Goal: Register for event/course

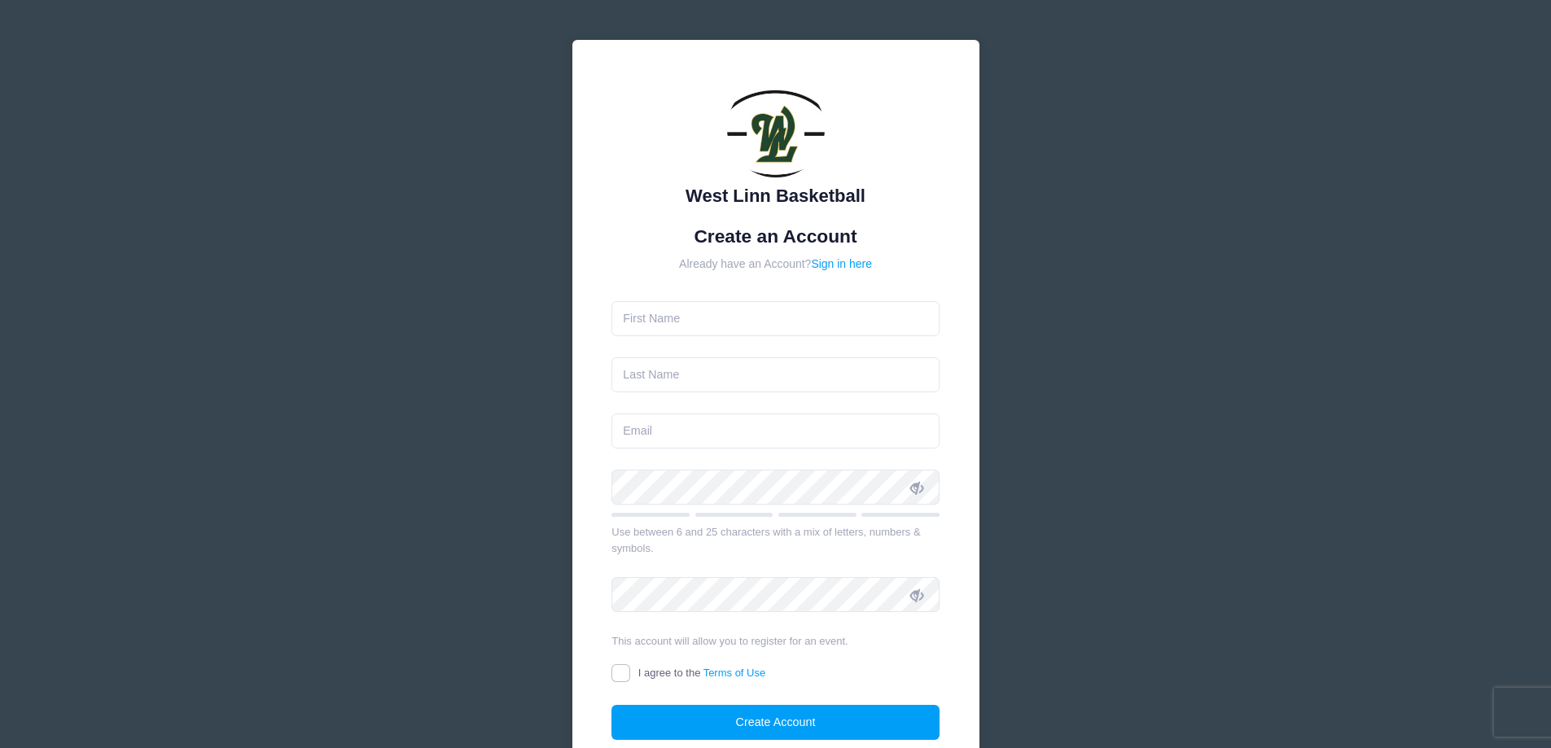
click at [780, 308] on input "text" at bounding box center [776, 318] width 328 height 35
type input "[PERSON_NAME]"
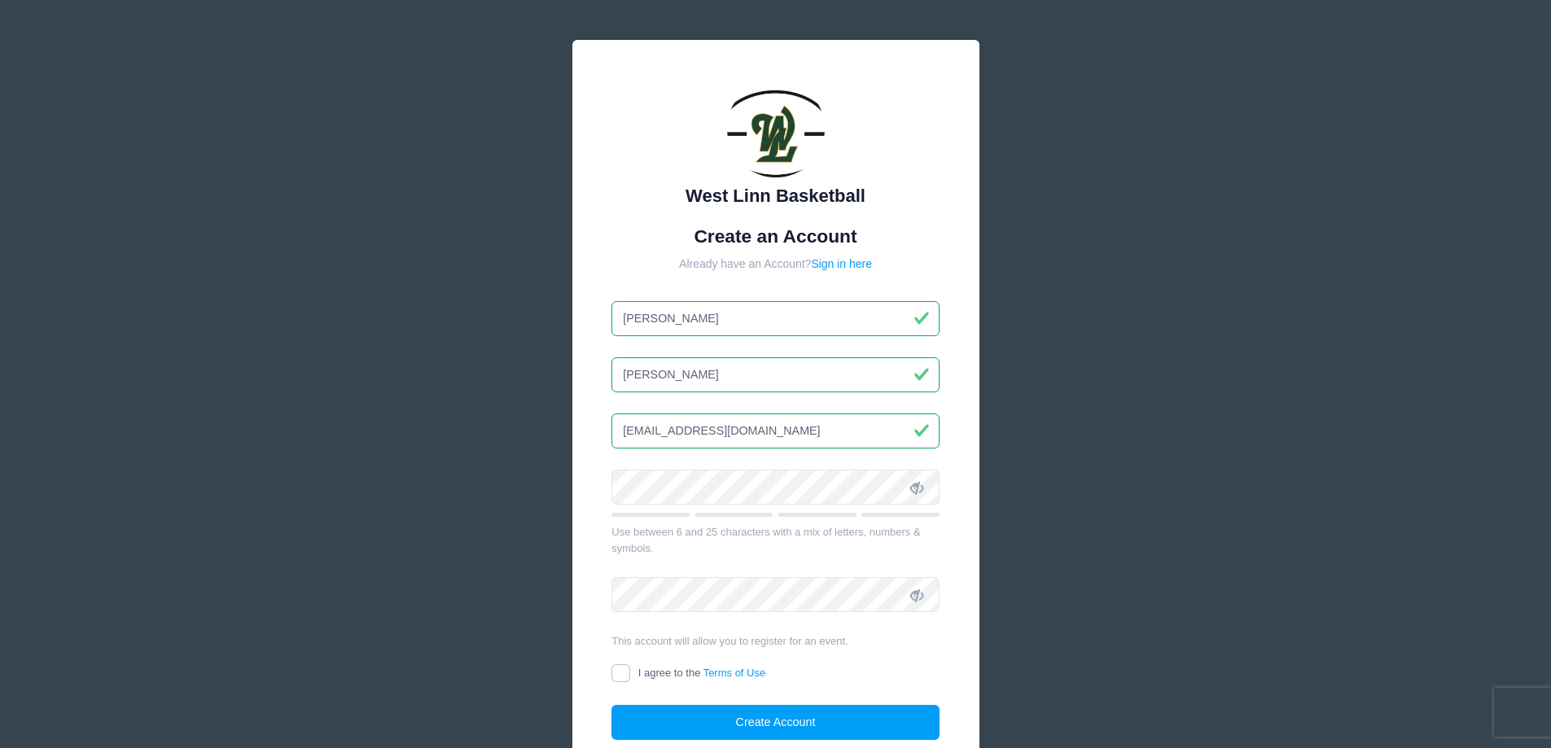
drag, startPoint x: 802, startPoint y: 426, endPoint x: 258, endPoint y: 462, distance: 545.2
click at [258, 462] on div "West Linn Basketball Create an Account Already have an Account? Sign in here Aa…" at bounding box center [775, 443] width 1551 height 886
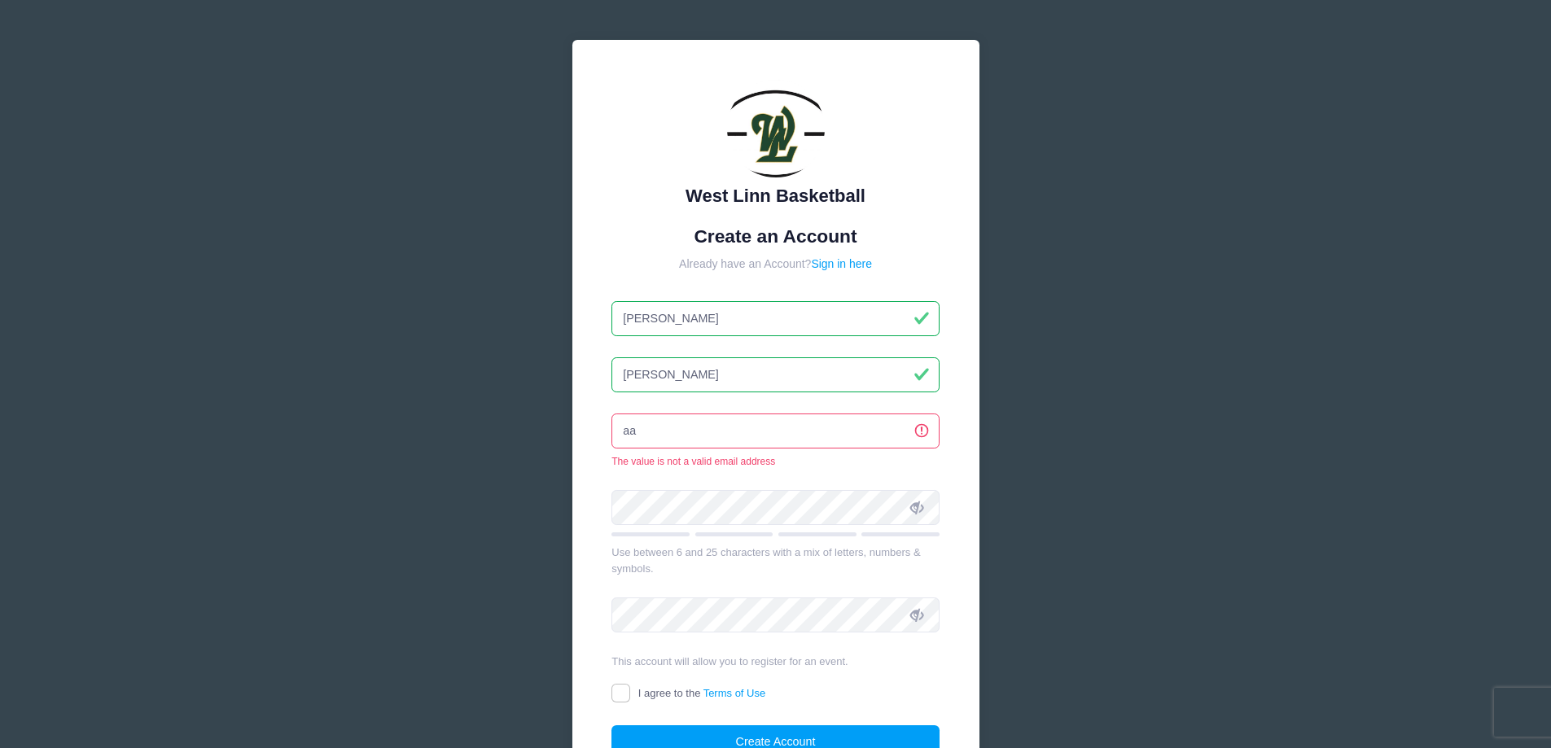
type input "[PERSON_NAME][EMAIL_ADDRESS][DOMAIN_NAME]"
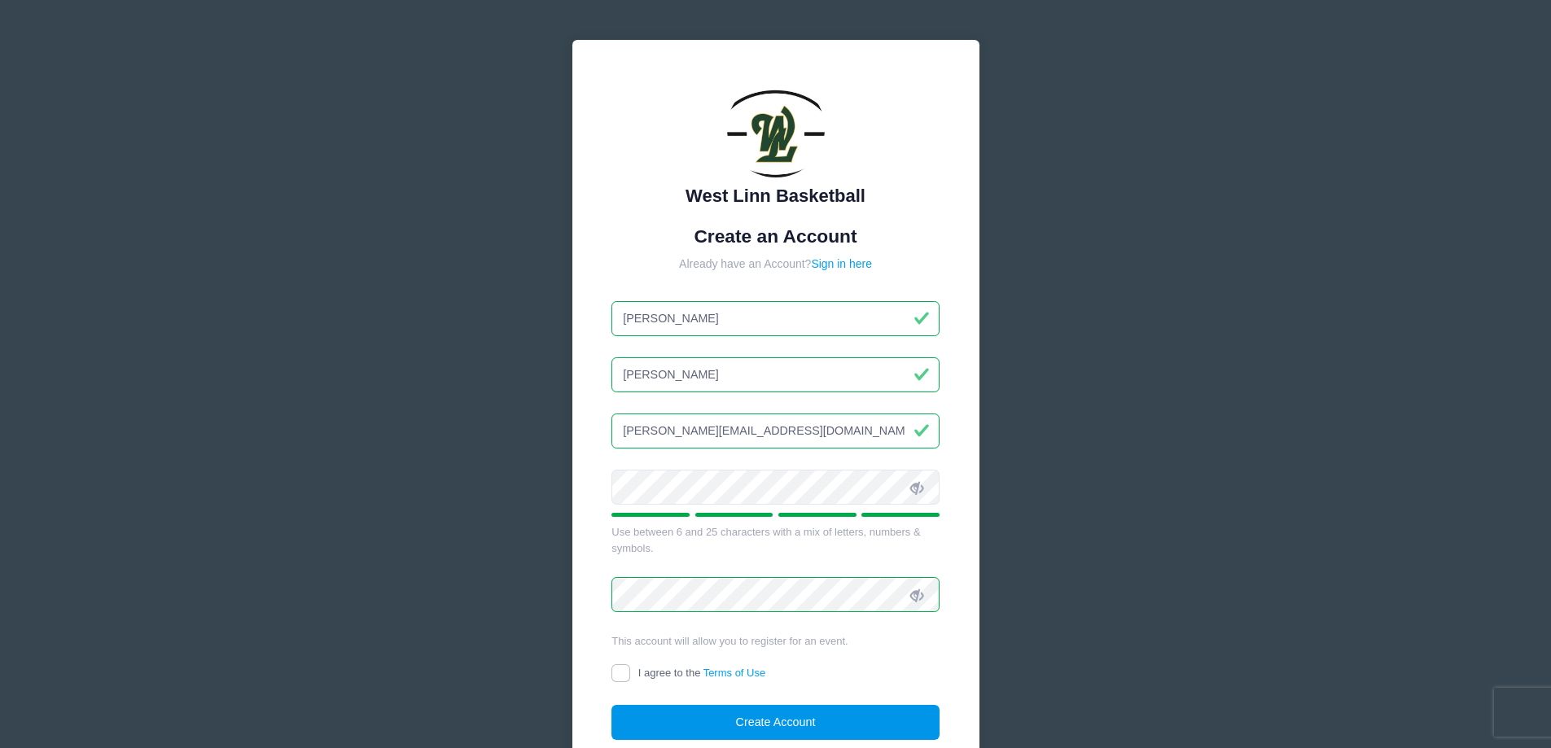
click at [796, 712] on button "Create Account" at bounding box center [776, 722] width 328 height 35
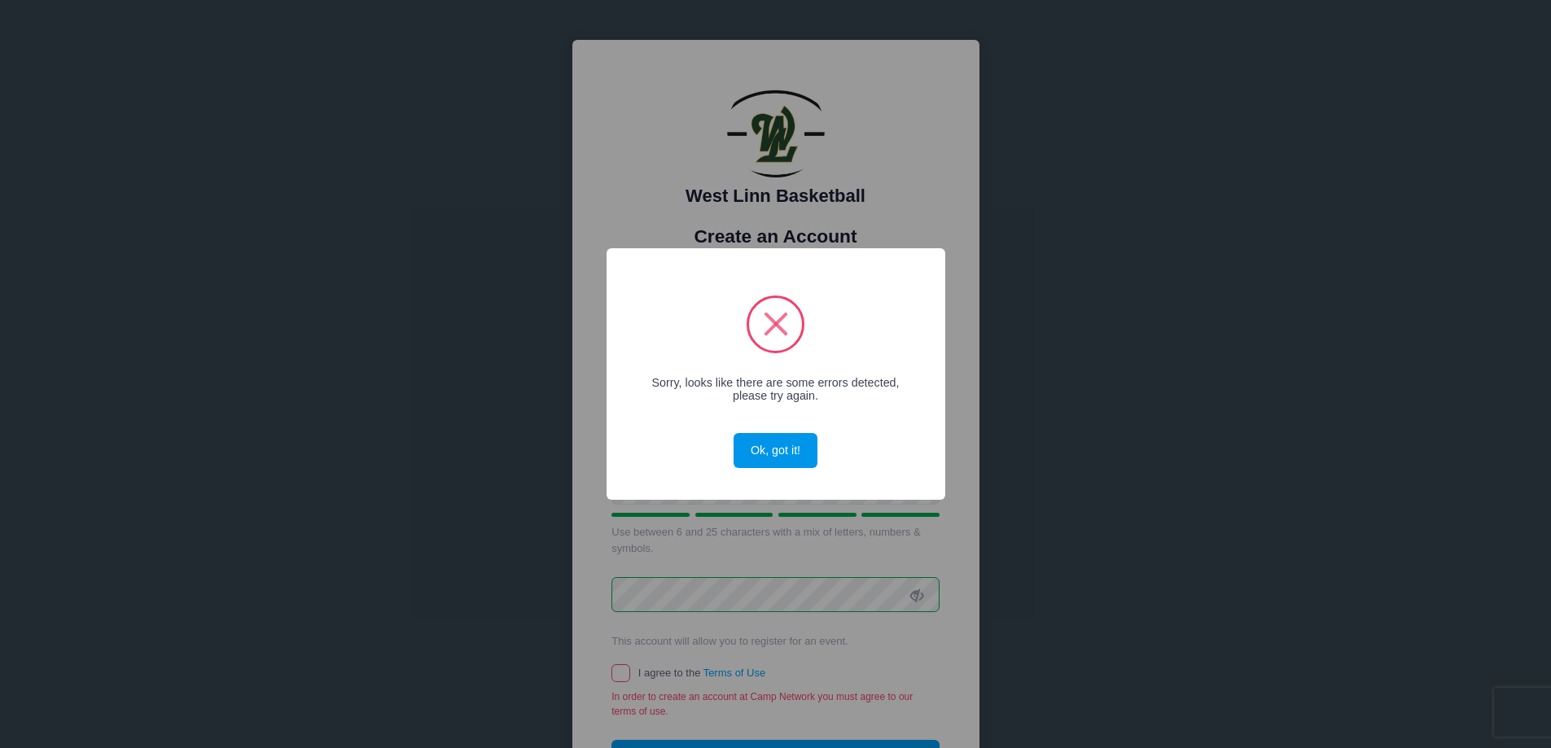
click at [804, 451] on button "Ok, got it!" at bounding box center [775, 450] width 83 height 35
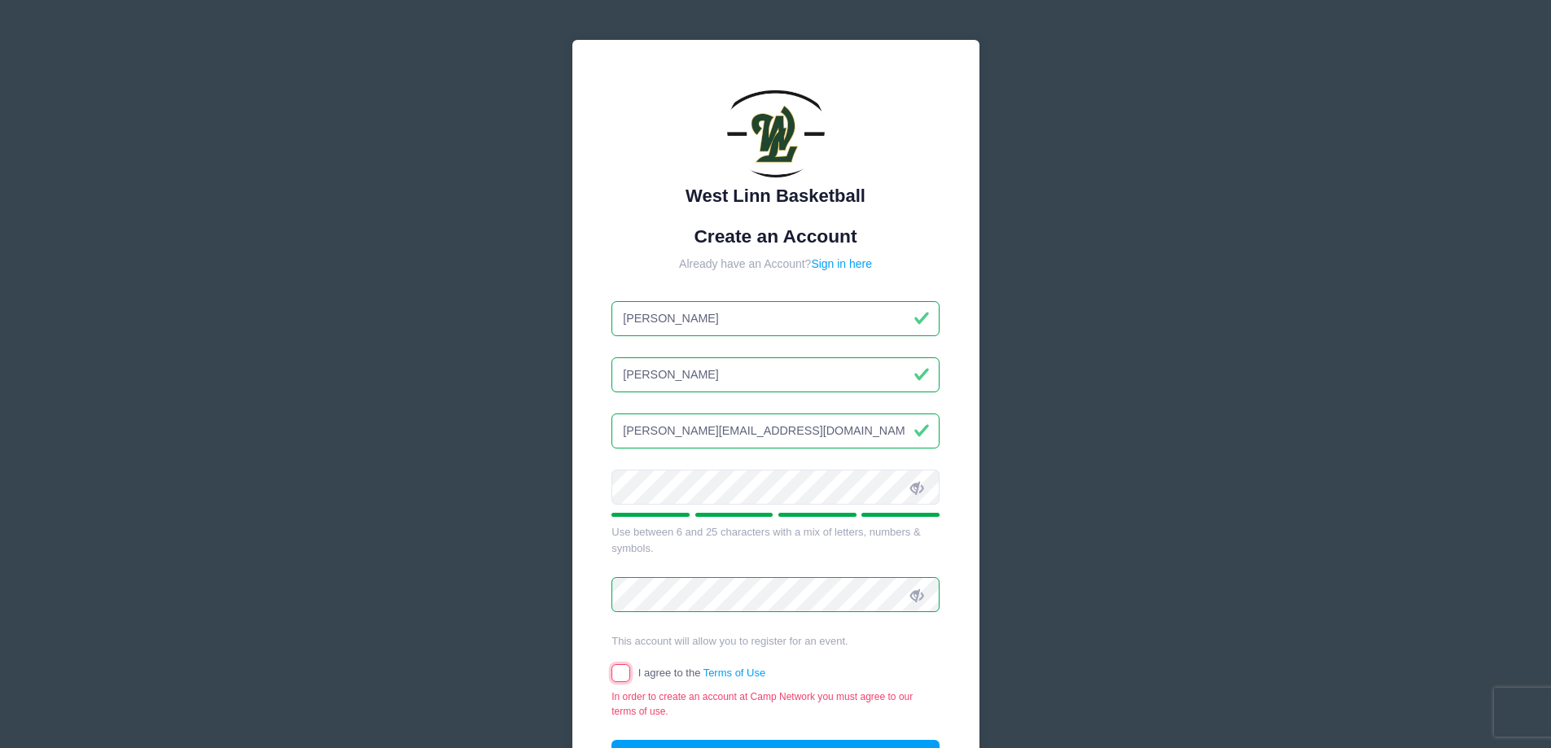
click at [628, 669] on input "I agree to the Terms of Use" at bounding box center [621, 673] width 19 height 19
checkbox input "true"
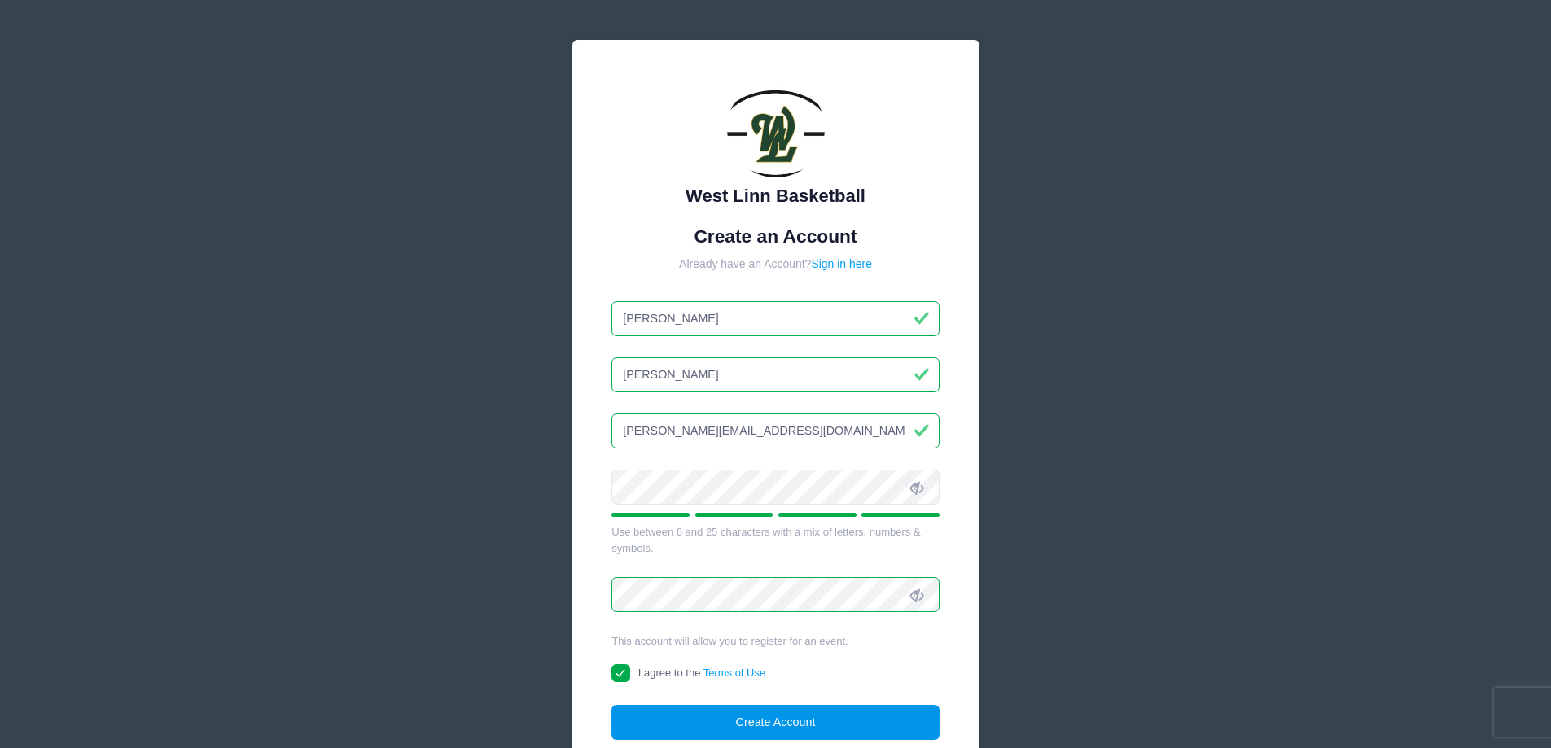
click at [726, 734] on button "Create Account" at bounding box center [776, 722] width 328 height 35
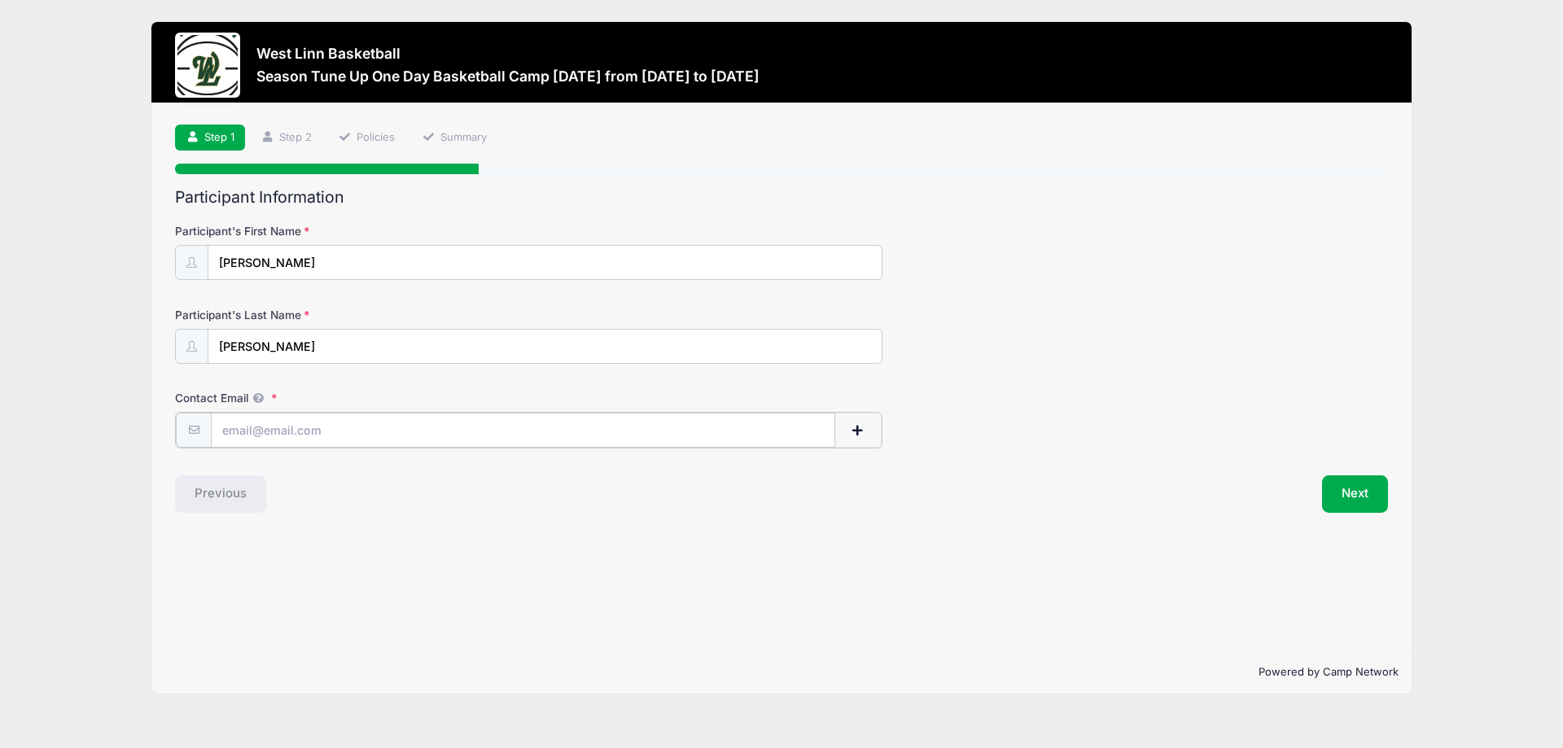
click at [304, 420] on input "Contact Email" at bounding box center [523, 430] width 625 height 35
click at [374, 477] on div "Previous" at bounding box center [474, 492] width 615 height 37
drag, startPoint x: 361, startPoint y: 419, endPoint x: 2, endPoint y: 410, distance: 358.4
click at [2, 410] on div "West Linn Basketball Season Tune Up One Day Basketball Camp Oct. 10th from 10/1…" at bounding box center [781, 374] width 1563 height 748
type input "[PERSON_NAME][EMAIL_ADDRESS][DOMAIN_NAME]"
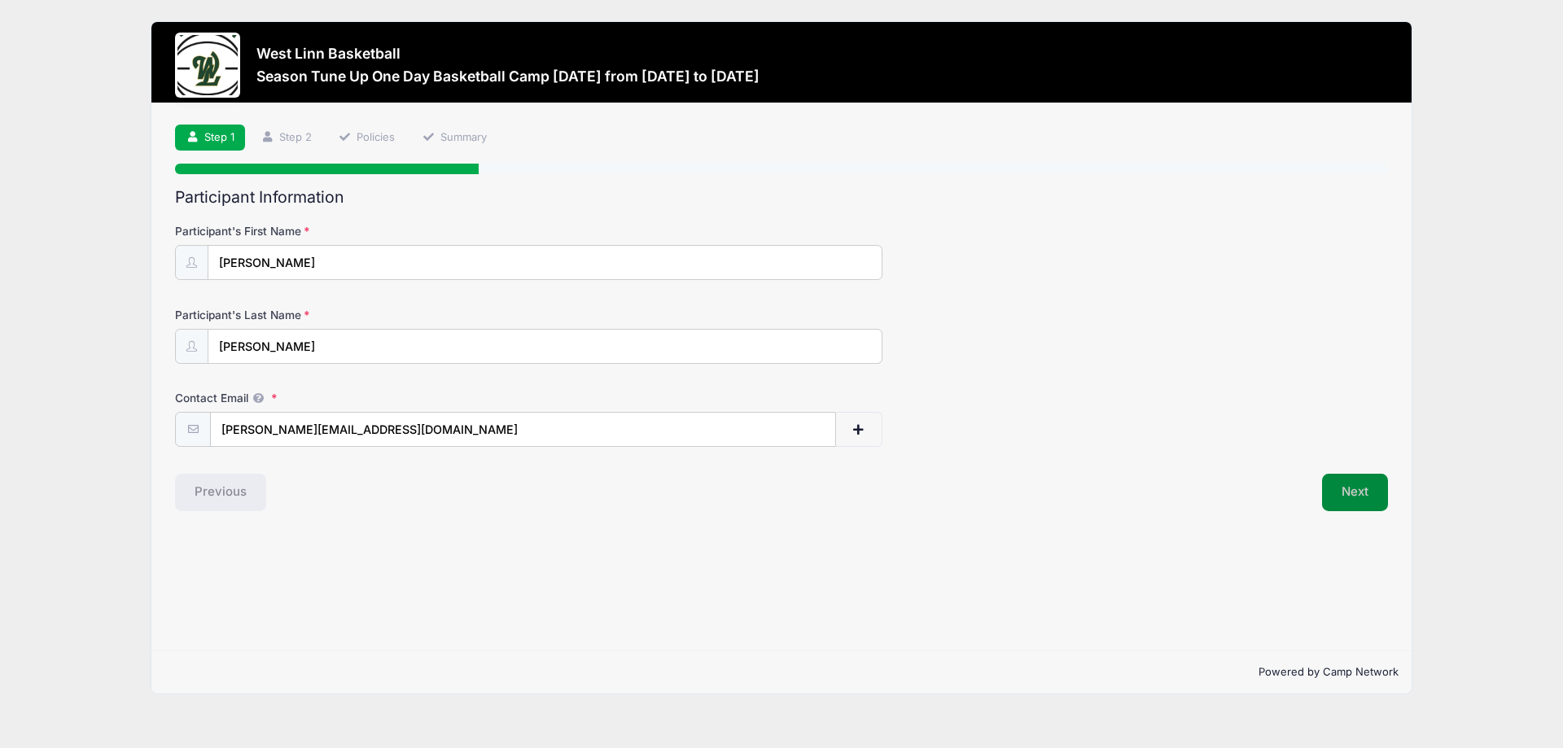
click at [1358, 491] on button "Next" at bounding box center [1355, 492] width 66 height 37
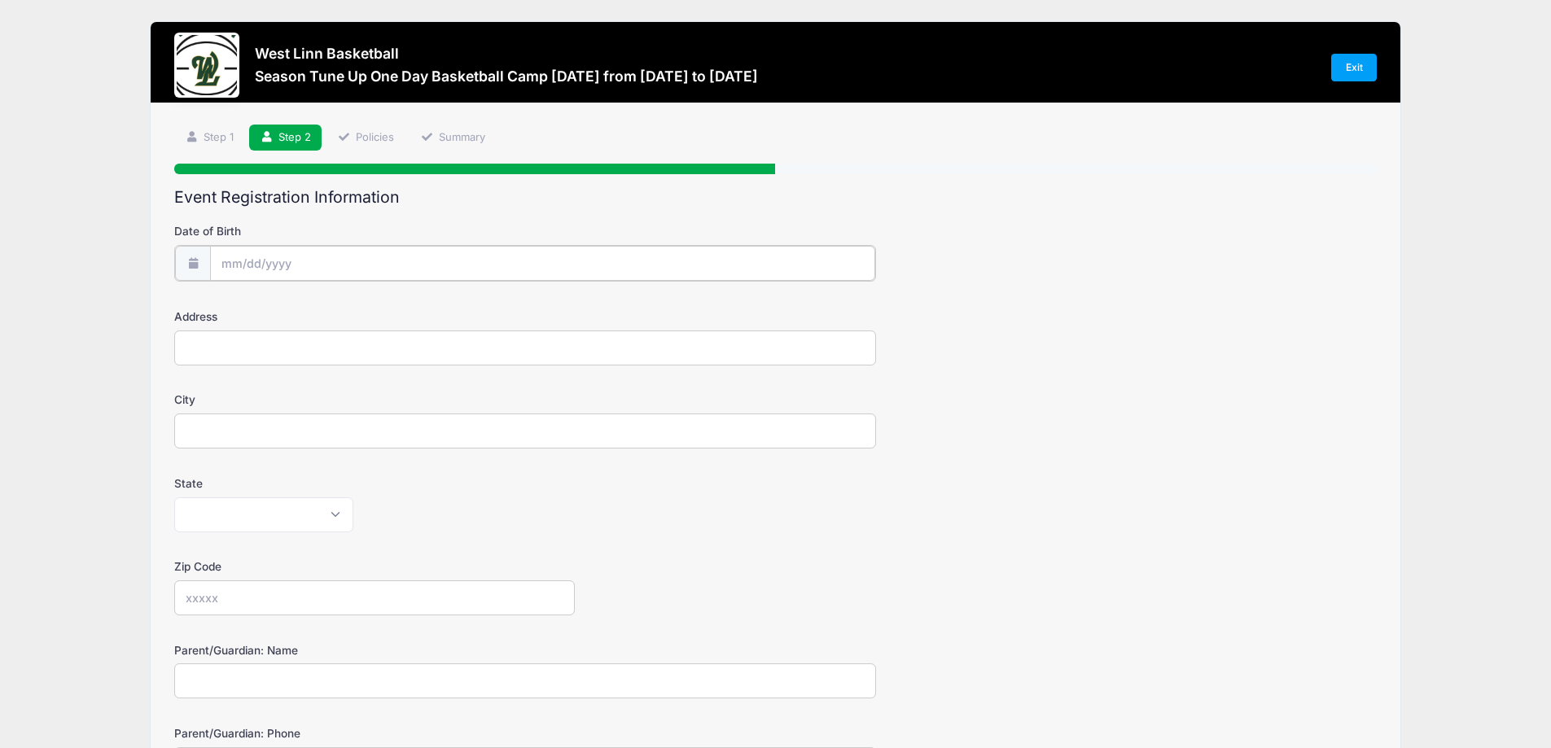
click at [240, 250] on input "Date of Birth" at bounding box center [542, 263] width 664 height 35
click at [362, 309] on input "2025" at bounding box center [362, 306] width 53 height 24
click at [220, 265] on input "Date of Birth" at bounding box center [542, 263] width 664 height 35
click at [346, 311] on input "2025" at bounding box center [362, 306] width 53 height 24
click at [382, 315] on span at bounding box center [383, 312] width 11 height 12
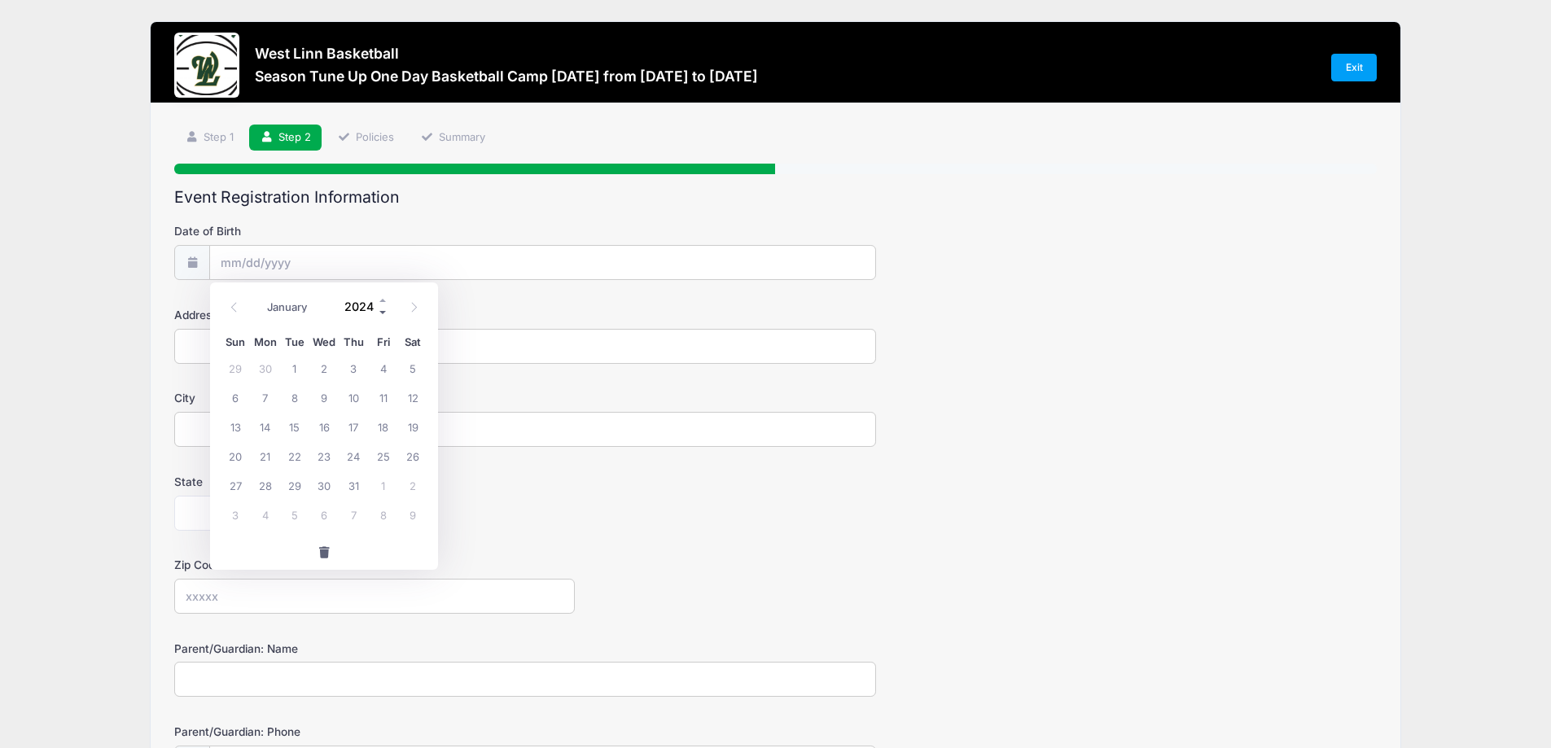
click at [382, 315] on span at bounding box center [383, 312] width 11 height 12
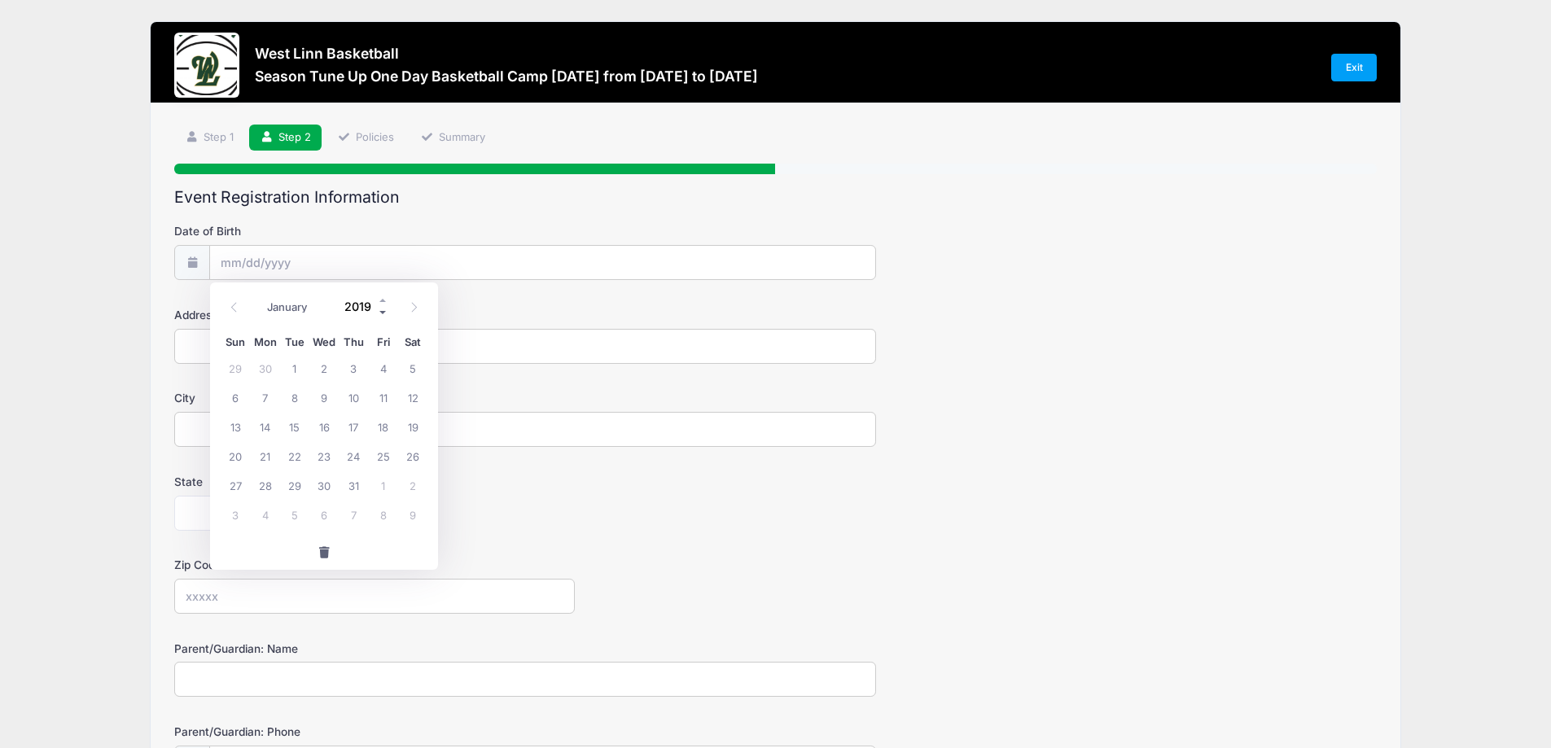
click at [382, 315] on span at bounding box center [383, 312] width 11 height 12
type input "2016"
click at [238, 303] on icon at bounding box center [234, 307] width 11 height 11
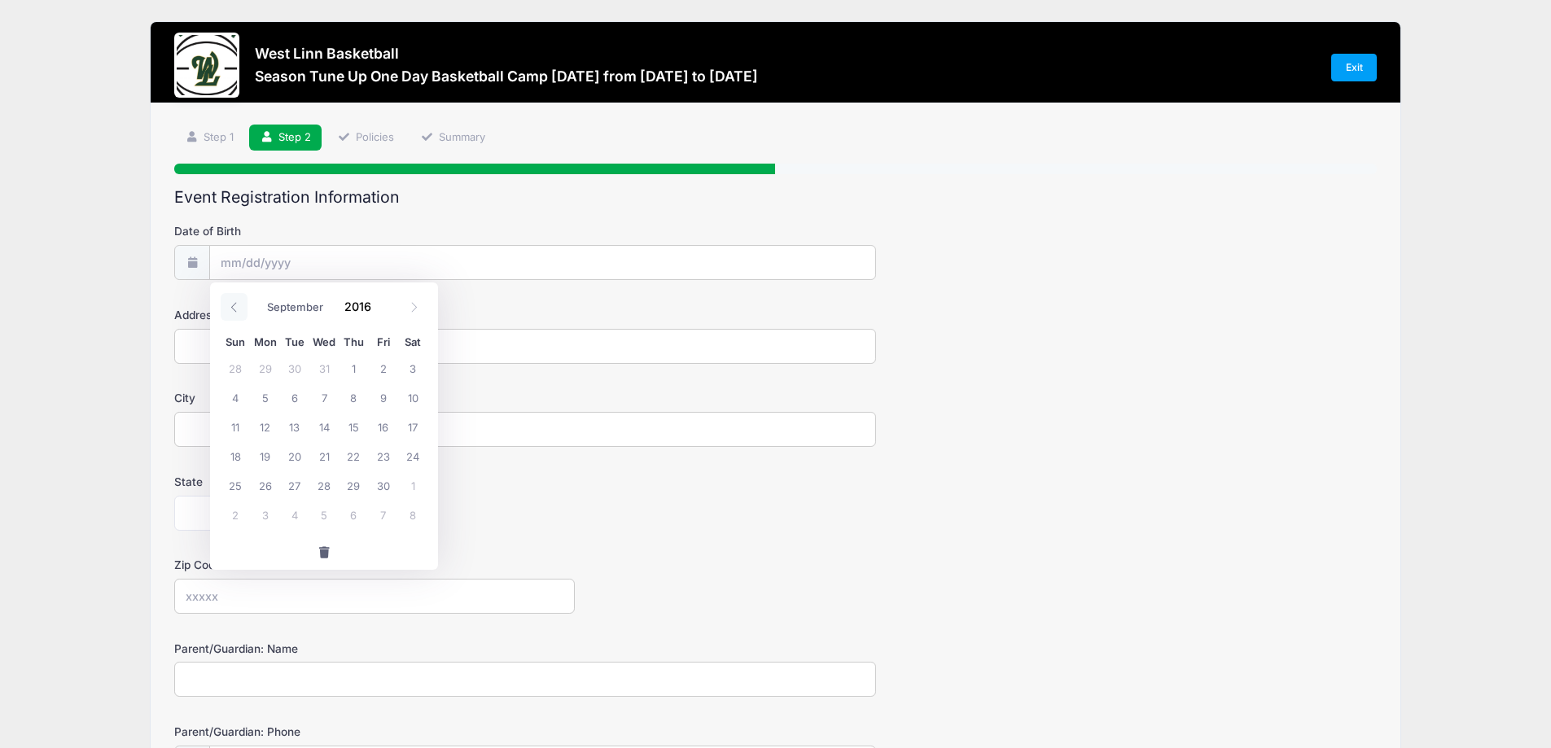
click at [238, 303] on icon at bounding box center [234, 307] width 11 height 11
click at [238, 304] on icon at bounding box center [234, 307] width 11 height 11
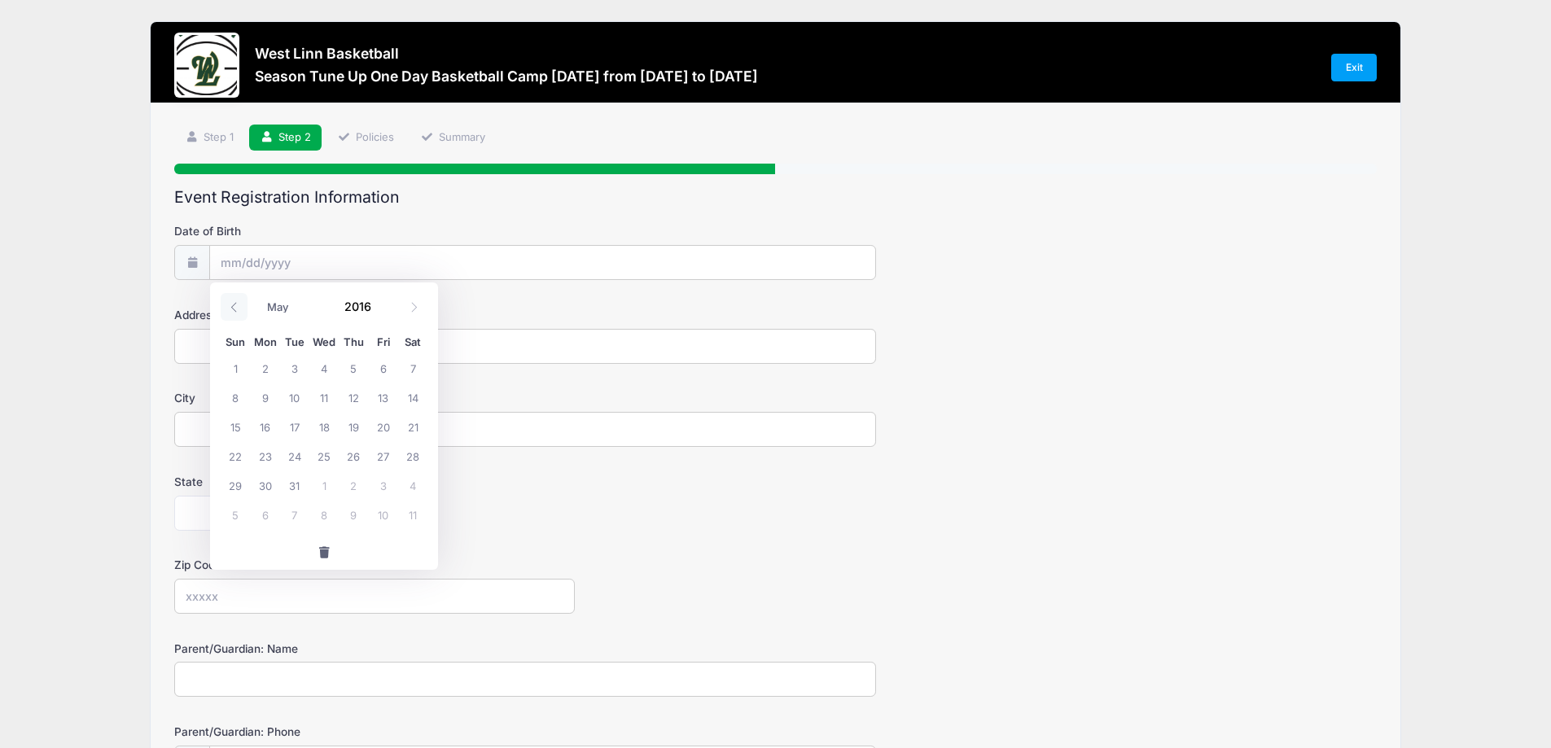
select select "3"
click at [234, 459] on span "17" at bounding box center [235, 455] width 29 height 29
type input "04/17/2016"
click at [254, 349] on input "Address" at bounding box center [525, 346] width 702 height 35
type input "1323 SW SCHAEFFER RD"
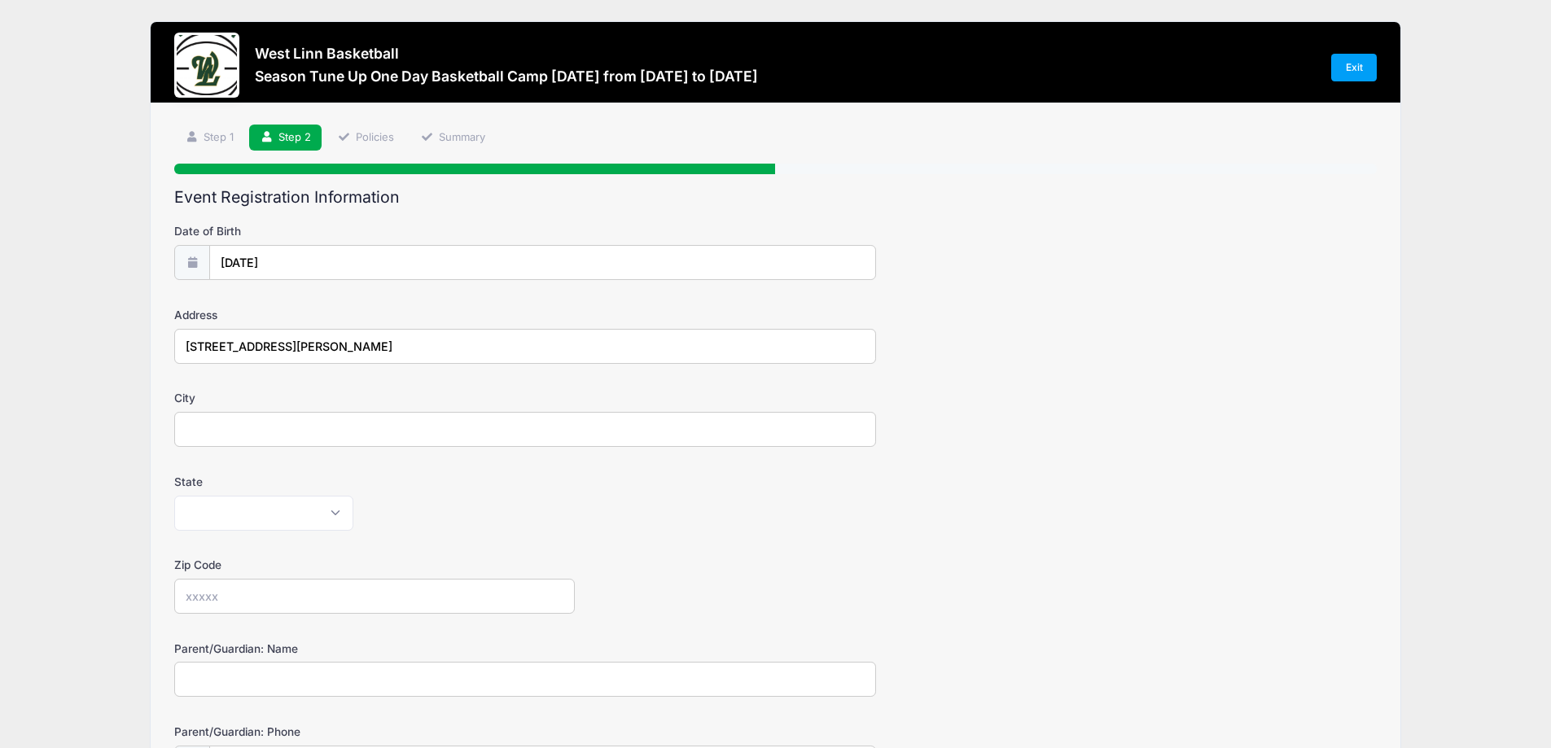
type input "West Linn"
select select "OR"
type input "97068"
type input "Alexa Hessel"
type input "(503) 780-8131"
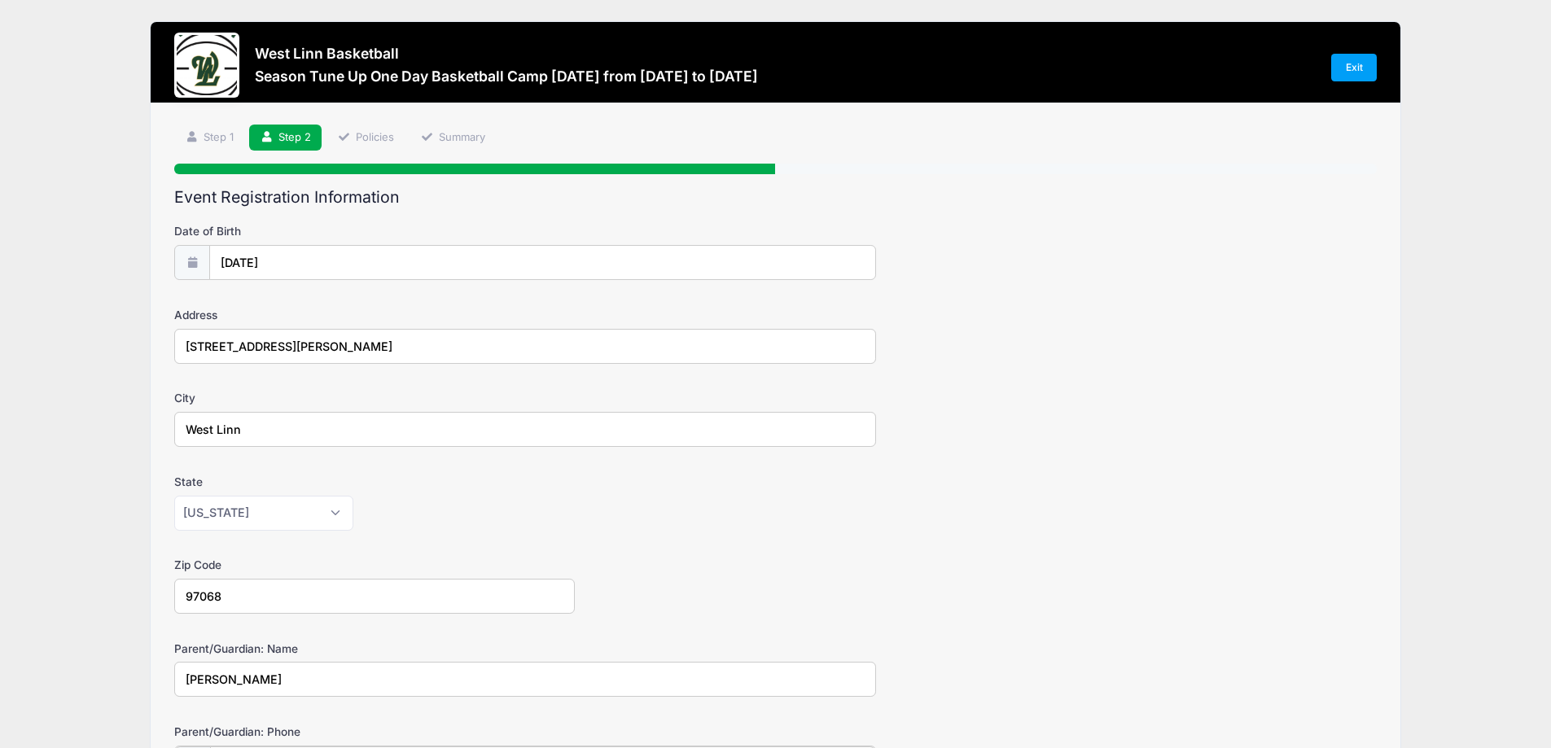
type input "[PERSON_NAME][EMAIL_ADDRESS][DOMAIN_NAME]"
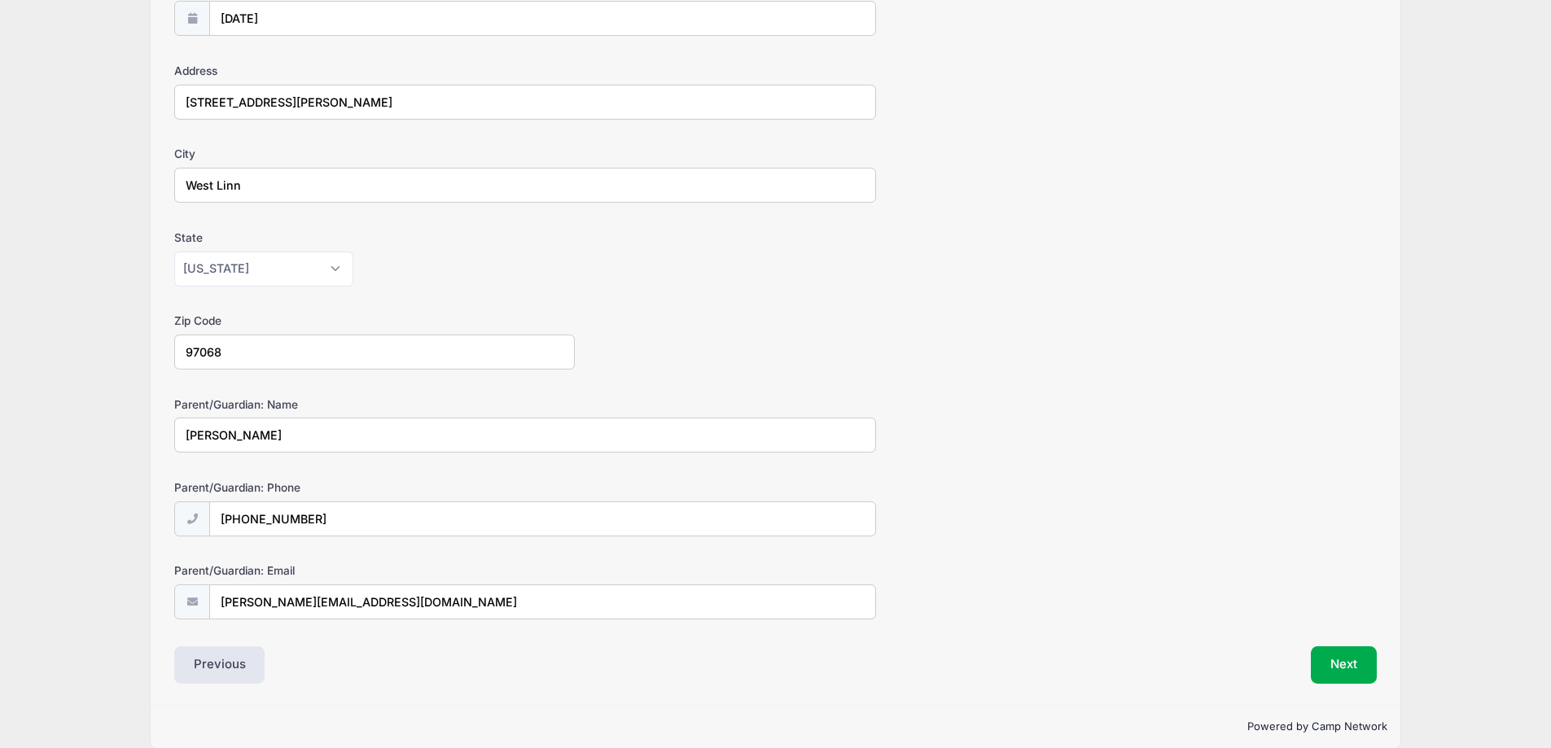
scroll to position [266, 0]
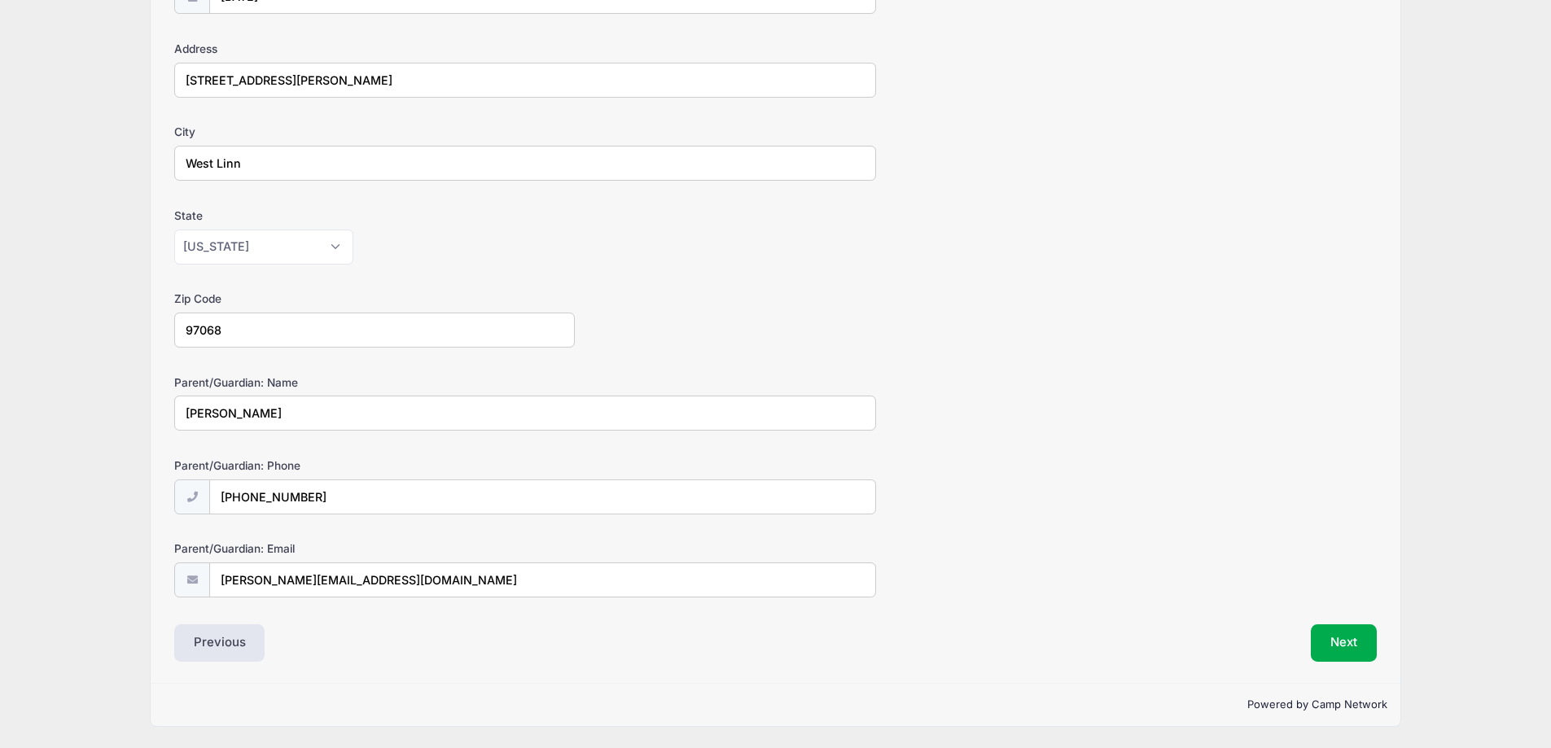
drag, startPoint x: 305, startPoint y: 411, endPoint x: 0, endPoint y: 415, distance: 304.6
click at [0, 415] on div "West Linn Basketball Season Tune Up One Day Basketball Camp Oct. 10th from 10/1…" at bounding box center [775, 241] width 1551 height 1015
type input "Aaron Hessel"
click at [468, 445] on form "Date of Birth 04/17/2016 Address 1323 SW SCHAEFFER RD City West Linn State Alab…" at bounding box center [775, 277] width 1203 height 641
click at [1374, 648] on button "Next" at bounding box center [1344, 643] width 66 height 37
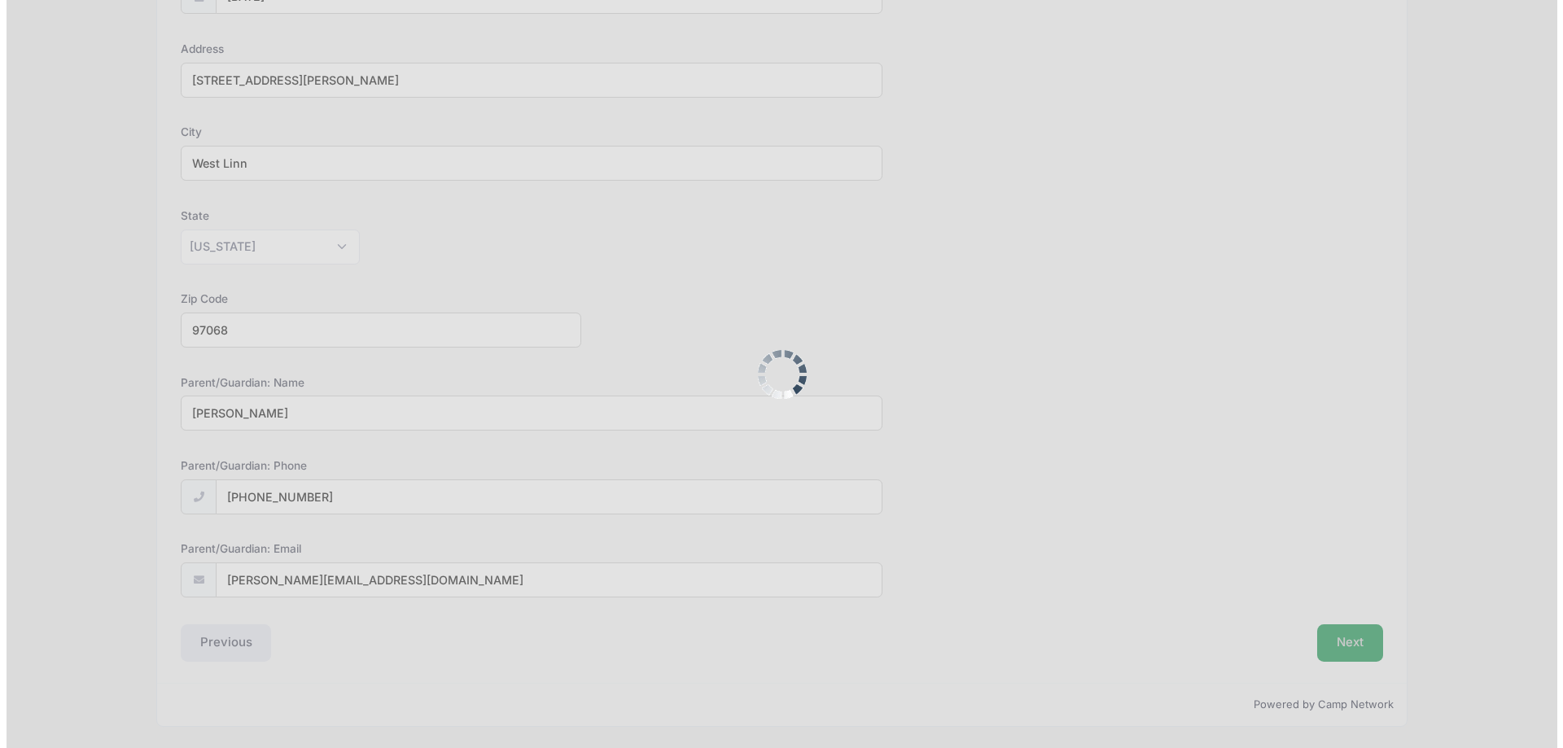
scroll to position [0, 0]
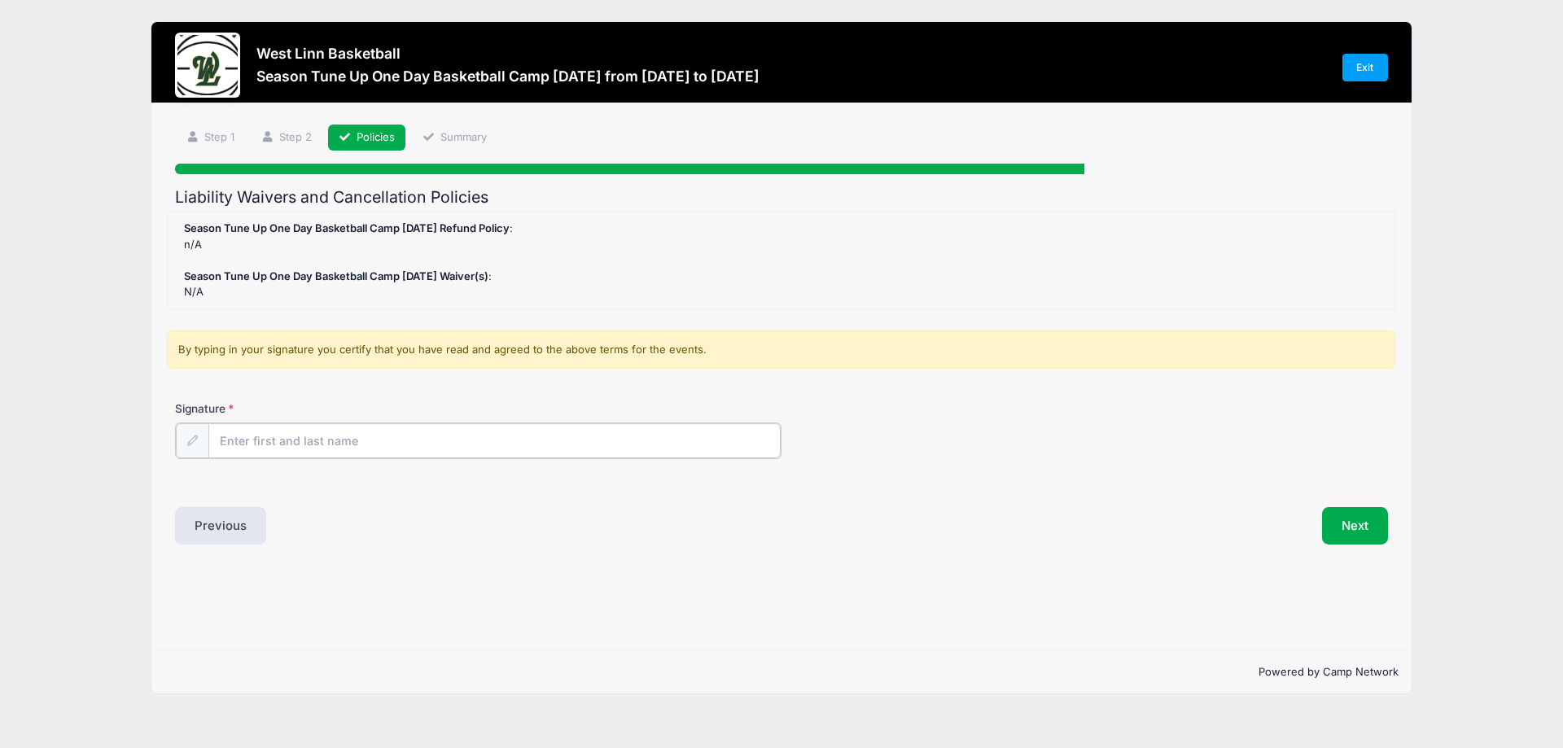
click at [309, 441] on input "Signature" at bounding box center [494, 440] width 572 height 35
type input "Aaron Hessel"
click at [1358, 519] on button "Next" at bounding box center [1355, 524] width 66 height 37
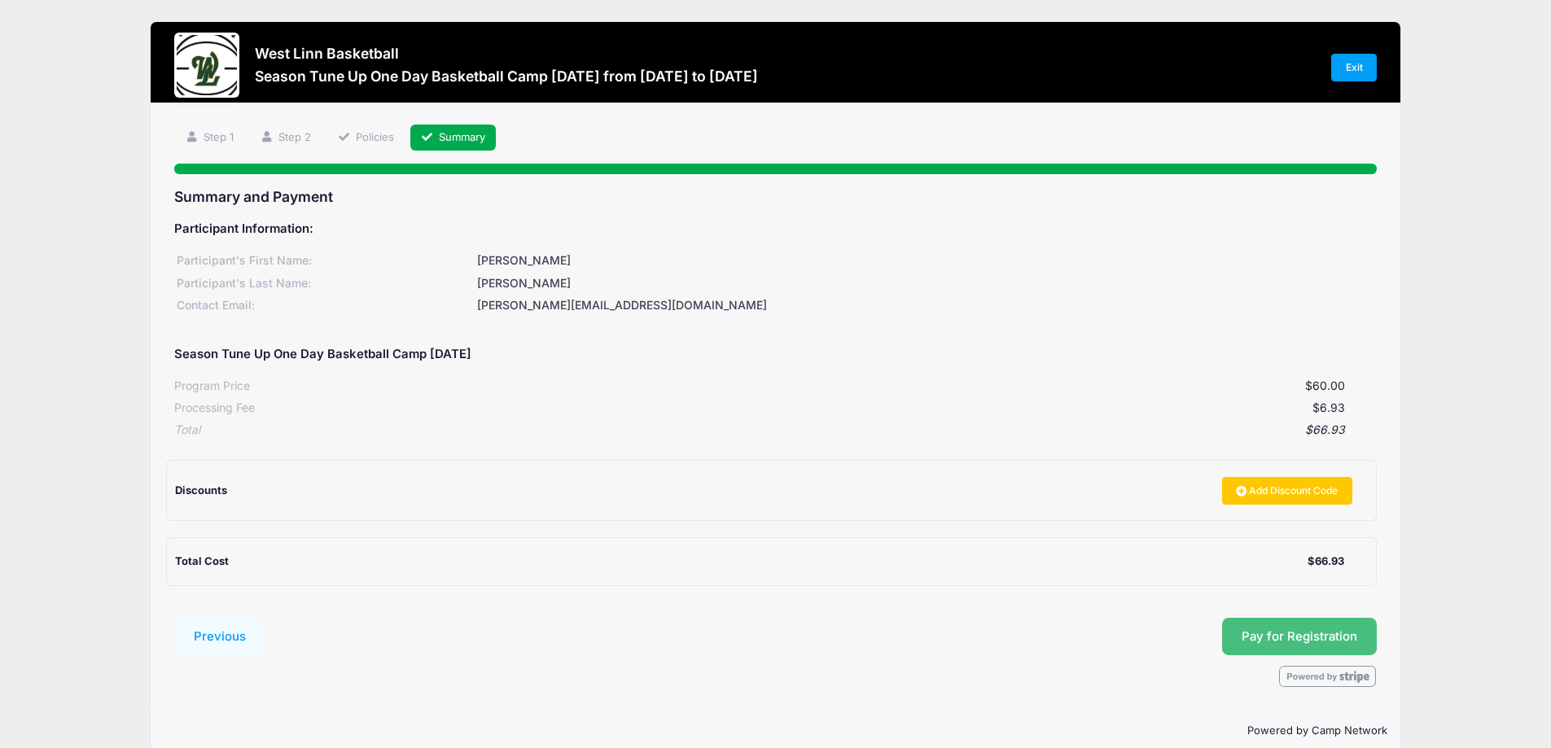
click at [1306, 627] on button "Pay for Registration" at bounding box center [1299, 636] width 155 height 37
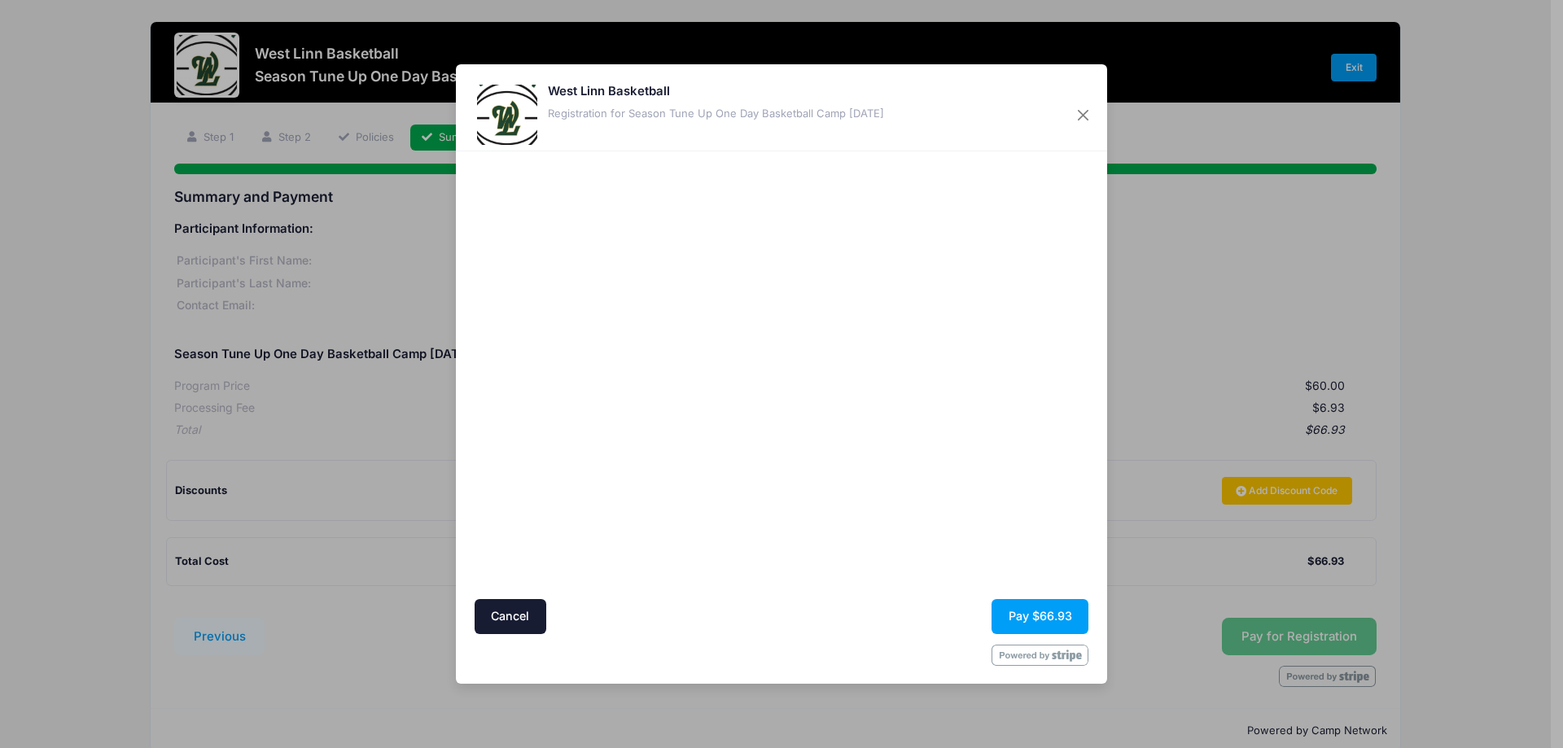
click at [847, 585] on div at bounding box center [940, 375] width 300 height 432
click at [1046, 618] on button "Pay $66.93" at bounding box center [1040, 616] width 97 height 35
